Goal: Information Seeking & Learning: Learn about a topic

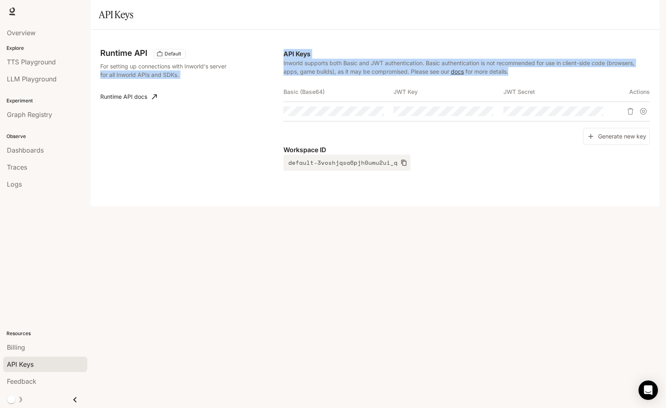
drag, startPoint x: 519, startPoint y: 94, endPoint x: 280, endPoint y: 85, distance: 239.2
click at [280, 85] on div "Runtime API Default For setting up connections with Inworld's server for all In…" at bounding box center [375, 117] width 550 height 157
click at [128, 105] on link "Runtime API docs" at bounding box center [128, 97] width 63 height 16
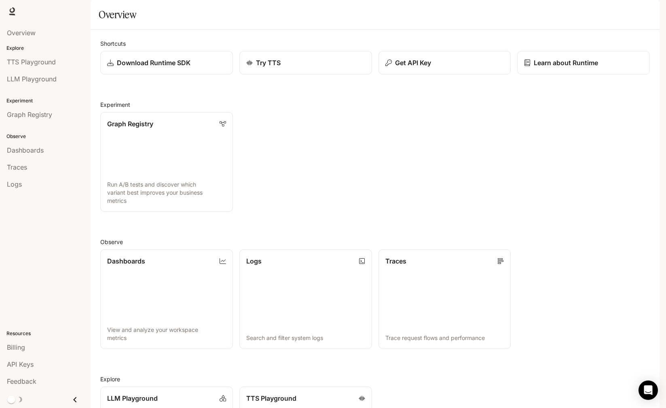
click at [647, 13] on img "button" at bounding box center [648, 11] width 11 height 11
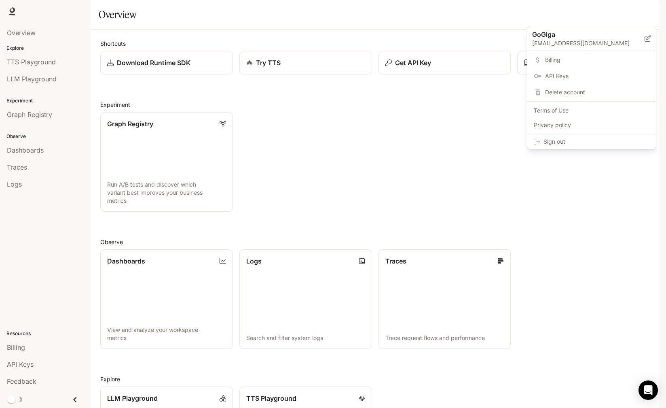
click at [566, 63] on span "Billing" at bounding box center [597, 60] width 104 height 8
